Goal: Task Accomplishment & Management: Manage account settings

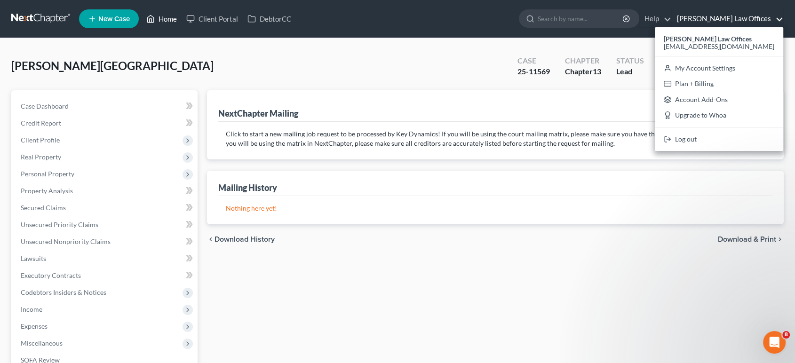
click at [166, 16] on link "Home" at bounding box center [162, 18] width 40 height 17
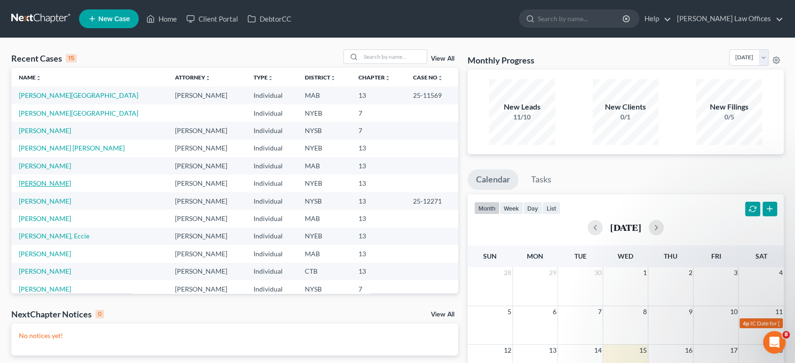
click at [47, 183] on link "[PERSON_NAME]" at bounding box center [45, 183] width 52 height 8
click at [47, 184] on link "[PERSON_NAME]" at bounding box center [45, 183] width 52 height 8
select select "9"
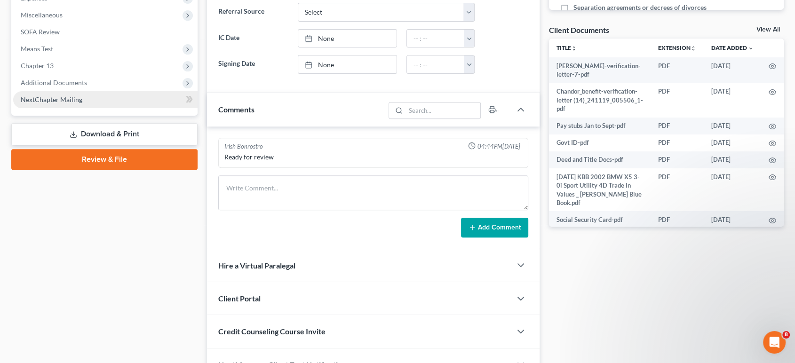
scroll to position [328, 0]
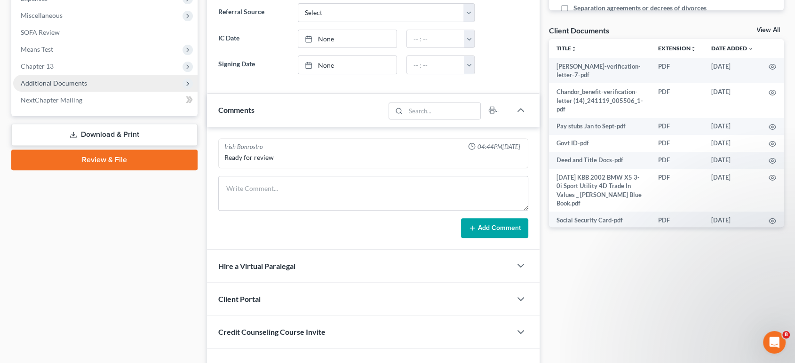
click at [49, 82] on span "Additional Documents" at bounding box center [54, 83] width 66 height 8
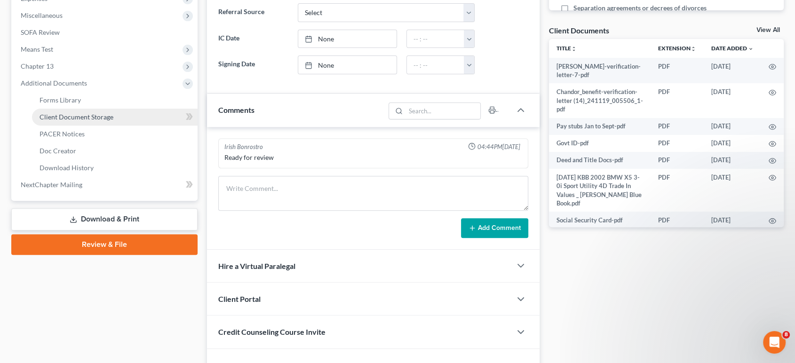
click at [66, 118] on span "Client Document Storage" at bounding box center [77, 117] width 74 height 8
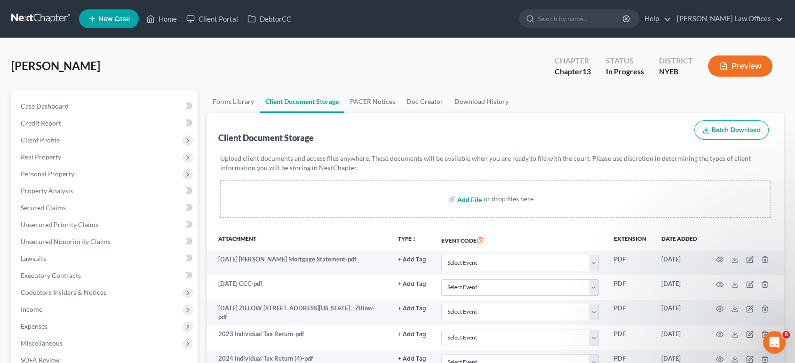
click at [462, 202] on input "file" at bounding box center [468, 198] width 23 height 17
type input "C:\fakepath\Sept Adv FCU statement.pdf"
